Goal: Task Accomplishment & Management: Manage account settings

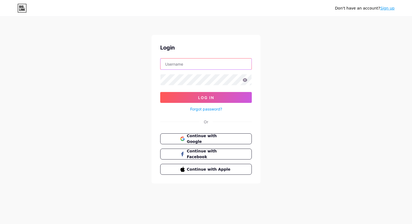
click at [192, 63] on input "text" at bounding box center [206, 64] width 91 height 11
type input "[EMAIL_ADDRESS][DOMAIN_NAME]"
click at [209, 92] on form "[EMAIL_ADDRESS][DOMAIN_NAME] Log In Forgot password?" at bounding box center [206, 85] width 92 height 54
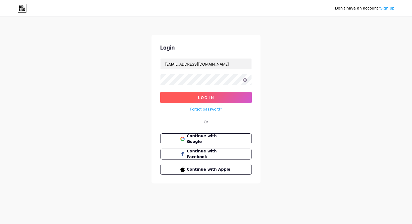
click at [208, 96] on span "Log In" at bounding box center [206, 97] width 16 height 5
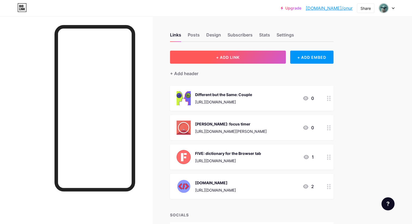
click at [230, 59] on span "+ ADD LINK" at bounding box center [227, 57] width 23 height 5
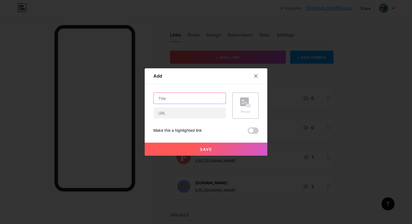
click at [174, 100] on input "text" at bounding box center [190, 98] width 72 height 11
type input "Patigo"
click at [178, 112] on input "text" at bounding box center [190, 113] width 72 height 11
paste input "[URL][DOMAIN_NAME]"
type input "[URL][DOMAIN_NAME]"
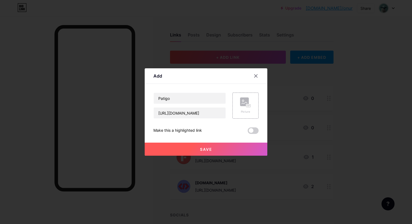
click at [220, 127] on div "Patigo [URL][DOMAIN_NAME] Picture Make this a highlighted link Save" at bounding box center [206, 113] width 105 height 41
click at [252, 130] on span at bounding box center [253, 131] width 11 height 7
click at [248, 132] on input "checkbox" at bounding box center [248, 132] width 0 height 0
click at [229, 150] on button "Save" at bounding box center [206, 149] width 123 height 13
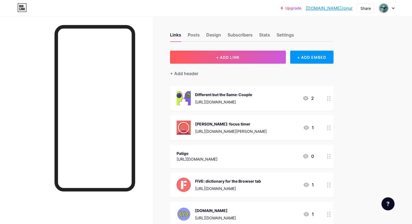
drag, startPoint x: 214, startPoint y: 154, endPoint x: 214, endPoint y: 88, distance: 66.6
click at [214, 88] on span "Different but the Same: Couple [URL][DOMAIN_NAME] 2 [PERSON_NAME]: focus timer …" at bounding box center [252, 156] width 164 height 141
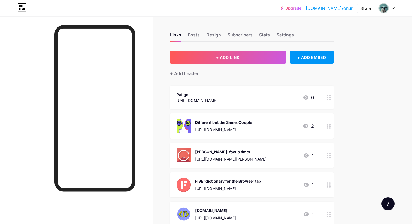
click at [261, 96] on div "Patigo [URL][DOMAIN_NAME] 0" at bounding box center [245, 97] width 137 height 13
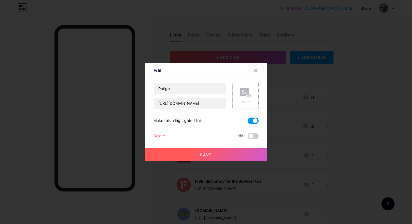
click at [243, 100] on div "Picture" at bounding box center [245, 102] width 11 height 4
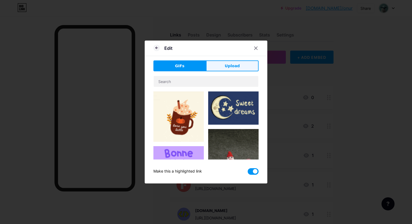
click at [235, 67] on span "Upload" at bounding box center [232, 66] width 15 height 6
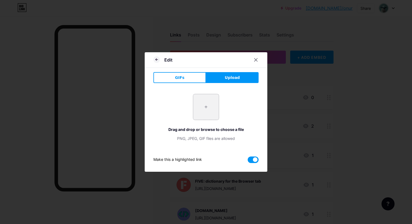
click at [207, 105] on input "file" at bounding box center [206, 107] width 26 height 26
type input "C:\fakepath\patigo_logo.jpg"
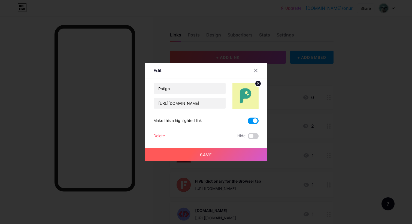
click at [215, 157] on button "Save" at bounding box center [206, 154] width 123 height 13
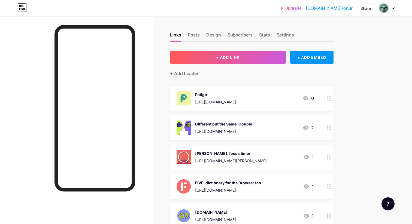
scroll to position [8, 0]
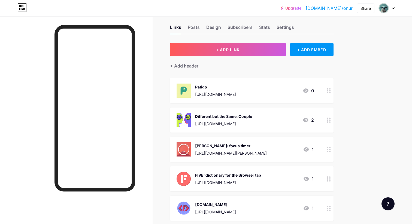
click at [193, 23] on div "Links Posts Design Subscribers Stats Settings" at bounding box center [252, 24] width 164 height 19
click at [197, 29] on div "Posts" at bounding box center [194, 29] width 12 height 10
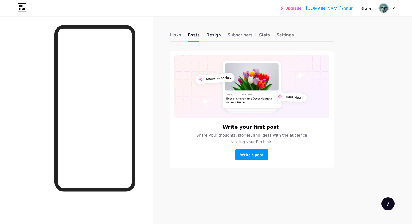
click at [212, 35] on div "Design" at bounding box center [213, 37] width 15 height 10
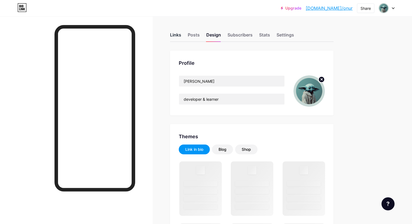
click at [175, 37] on div "Links" at bounding box center [175, 37] width 11 height 10
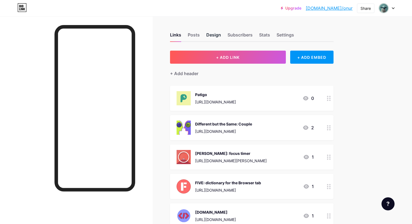
click at [213, 33] on div "Design" at bounding box center [213, 37] width 15 height 10
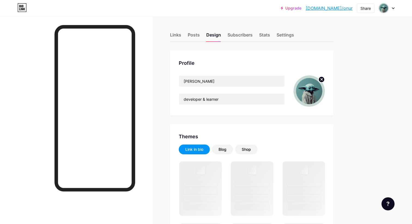
click at [204, 36] on div "Links Posts Design Subscribers Stats Settings" at bounding box center [252, 32] width 164 height 19
click at [232, 36] on div "Subscribers" at bounding box center [240, 37] width 25 height 10
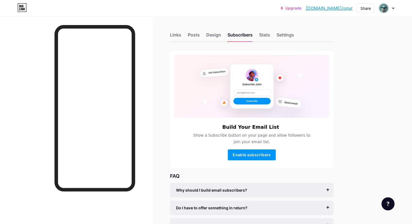
click at [181, 33] on div "Links Posts Design Subscribers Stats Settings" at bounding box center [252, 32] width 164 height 19
click at [183, 37] on div "Links Posts Design Subscribers Stats Settings" at bounding box center [252, 32] width 164 height 19
click at [180, 37] on div "Links" at bounding box center [175, 37] width 11 height 10
